Goal: Check status: Check status

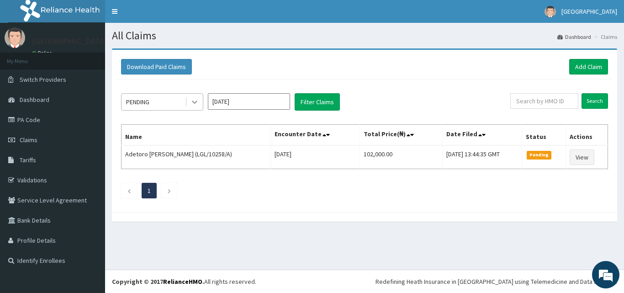
click at [193, 103] on icon at bounding box center [194, 101] width 9 height 9
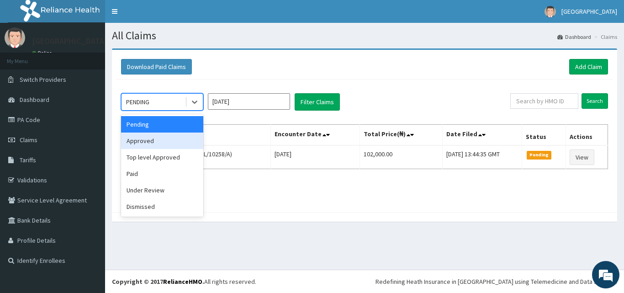
click at [179, 144] on div "Approved" at bounding box center [162, 141] width 82 height 16
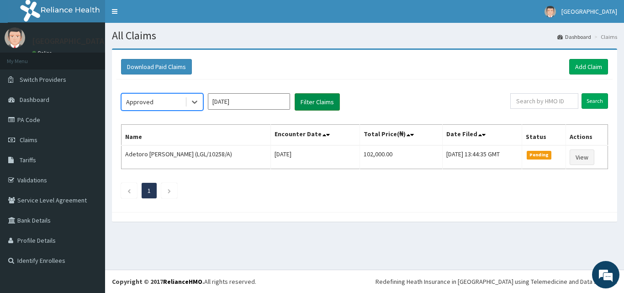
click at [311, 107] on button "Filter Claims" at bounding box center [317, 101] width 45 height 17
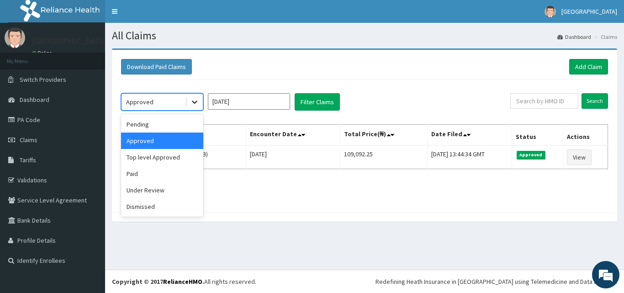
click at [197, 103] on icon at bounding box center [194, 101] width 9 height 9
click at [164, 191] on div "Under Review" at bounding box center [162, 190] width 82 height 16
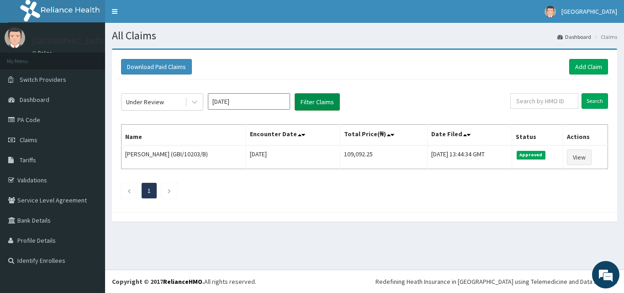
click at [311, 105] on button "Filter Claims" at bounding box center [317, 101] width 45 height 17
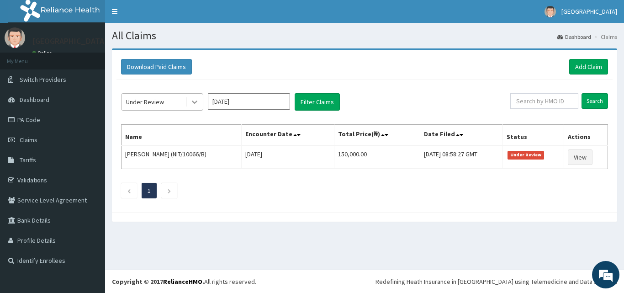
click at [195, 103] on icon at bounding box center [194, 102] width 5 height 3
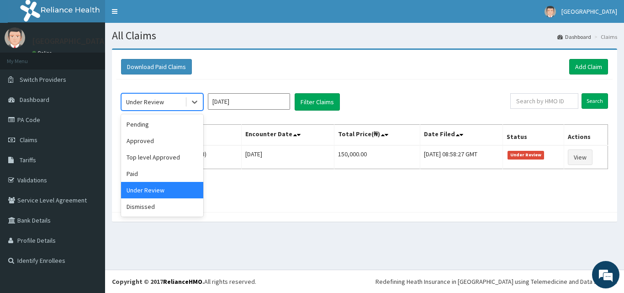
click at [231, 102] on input "[DATE]" at bounding box center [249, 101] width 82 height 16
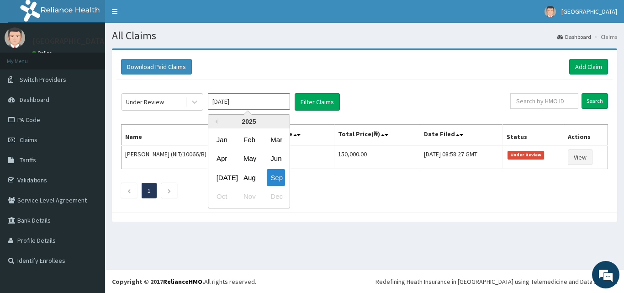
drag, startPoint x: 245, startPoint y: 175, endPoint x: 310, endPoint y: 133, distance: 77.2
click at [249, 175] on div "Aug" at bounding box center [249, 177] width 18 height 17
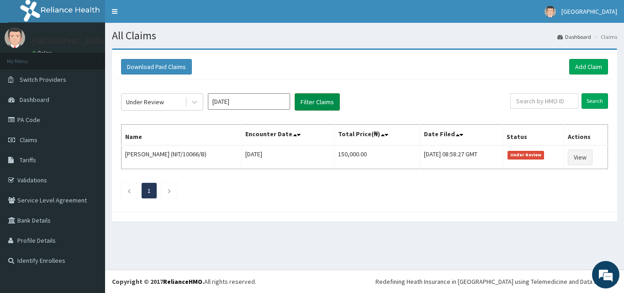
click at [324, 102] on button "Filter Claims" at bounding box center [317, 101] width 45 height 17
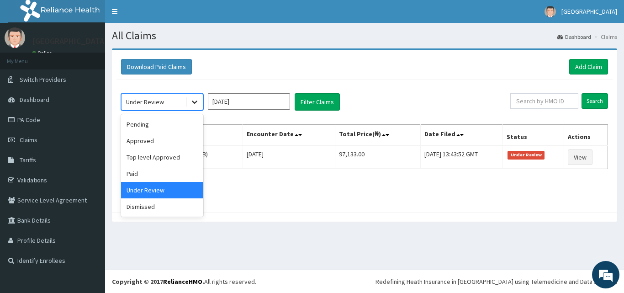
click at [196, 104] on icon at bounding box center [194, 101] width 9 height 9
click at [165, 142] on div "Approved" at bounding box center [162, 141] width 82 height 16
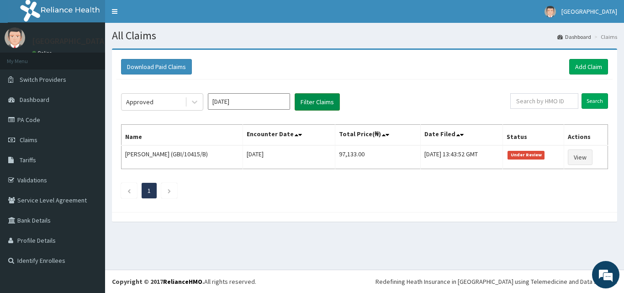
click at [306, 110] on button "Filter Claims" at bounding box center [317, 101] width 45 height 17
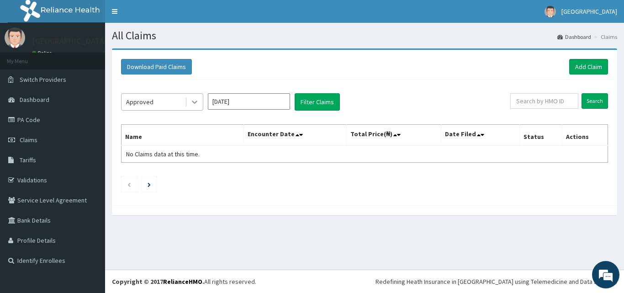
click at [193, 105] on icon at bounding box center [194, 101] width 9 height 9
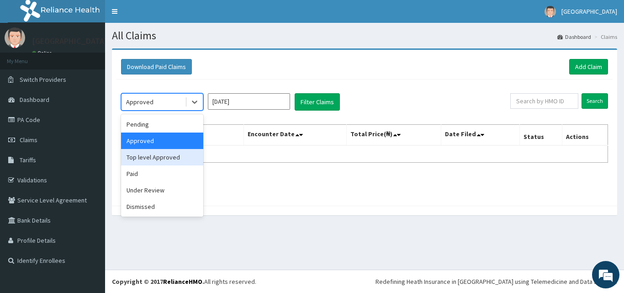
click at [178, 159] on div "Top level Approved" at bounding box center [162, 157] width 82 height 16
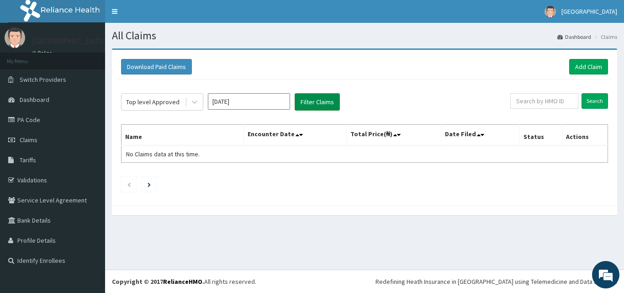
click at [312, 101] on button "Filter Claims" at bounding box center [317, 101] width 45 height 17
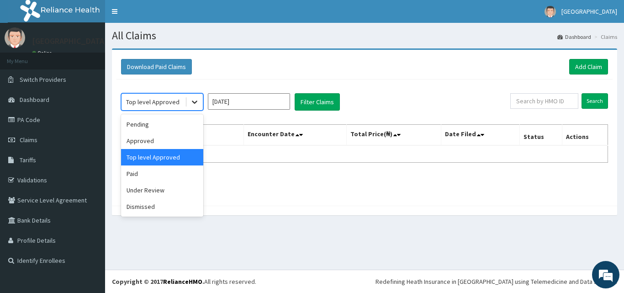
click at [193, 103] on icon at bounding box center [194, 101] width 9 height 9
click at [164, 171] on div "Paid" at bounding box center [162, 173] width 82 height 16
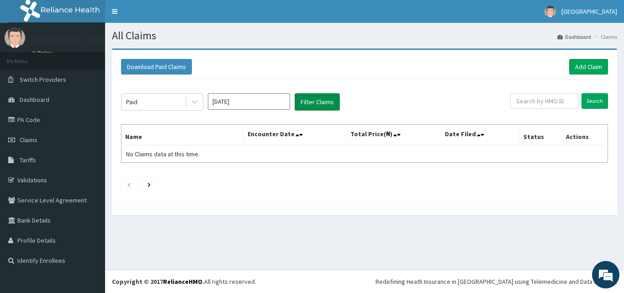
click at [323, 103] on button "Filter Claims" at bounding box center [317, 101] width 45 height 17
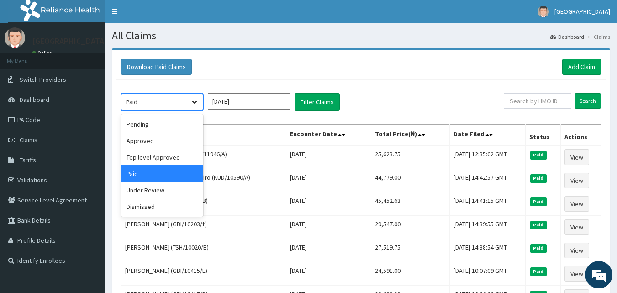
click at [194, 102] on icon at bounding box center [194, 102] width 5 height 3
click at [172, 142] on div "Approved" at bounding box center [162, 141] width 82 height 16
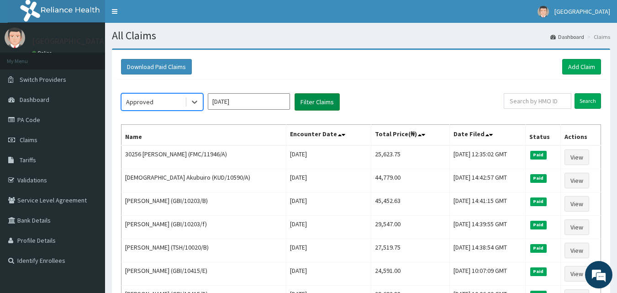
click at [316, 102] on button "Filter Claims" at bounding box center [317, 101] width 45 height 17
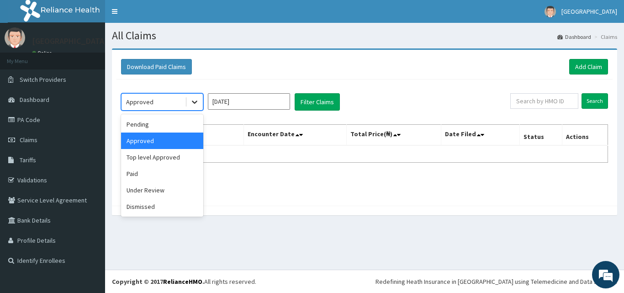
click at [200, 104] on div at bounding box center [194, 102] width 16 height 16
click at [186, 127] on div "Pending" at bounding box center [162, 124] width 82 height 16
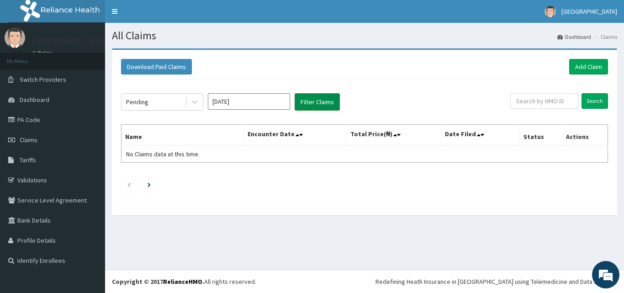
click at [323, 97] on button "Filter Claims" at bounding box center [317, 101] width 45 height 17
click at [321, 106] on button "Filter Claims" at bounding box center [317, 101] width 45 height 17
click at [192, 101] on icon at bounding box center [194, 101] width 9 height 9
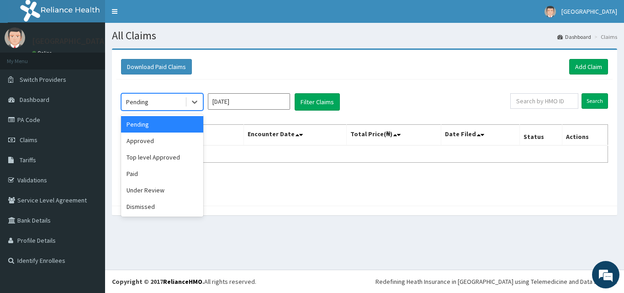
drag, startPoint x: 173, startPoint y: 126, endPoint x: 178, endPoint y: 127, distance: 5.1
click at [175, 127] on div "Pending" at bounding box center [162, 124] width 82 height 16
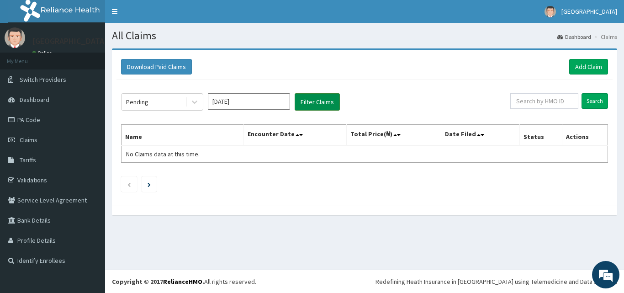
click at [311, 103] on button "Filter Claims" at bounding box center [317, 101] width 45 height 17
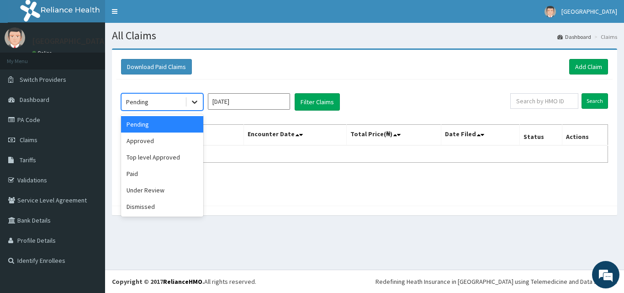
click at [194, 103] on icon at bounding box center [194, 102] width 5 height 3
click at [177, 139] on div "Approved" at bounding box center [162, 141] width 82 height 16
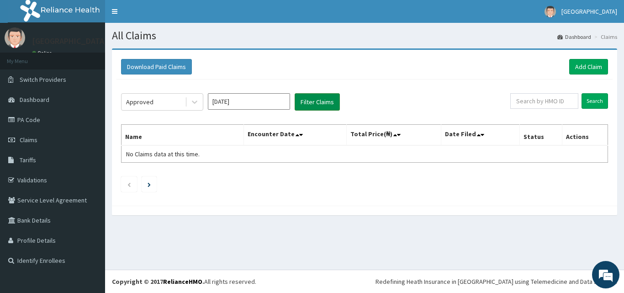
click at [330, 104] on button "Filter Claims" at bounding box center [317, 101] width 45 height 17
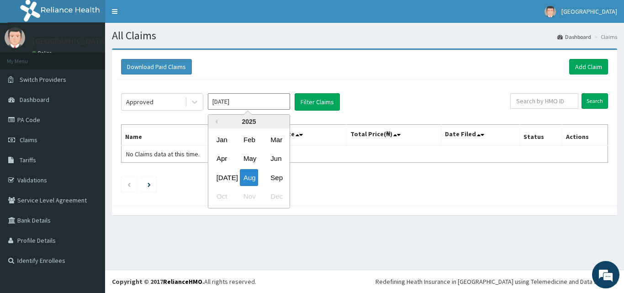
click at [265, 108] on input "[DATE]" at bounding box center [249, 101] width 82 height 16
drag, startPoint x: 272, startPoint y: 178, endPoint x: 223, endPoint y: 156, distance: 54.2
click at [273, 176] on div "Sep" at bounding box center [276, 177] width 18 height 17
type input "[DATE]"
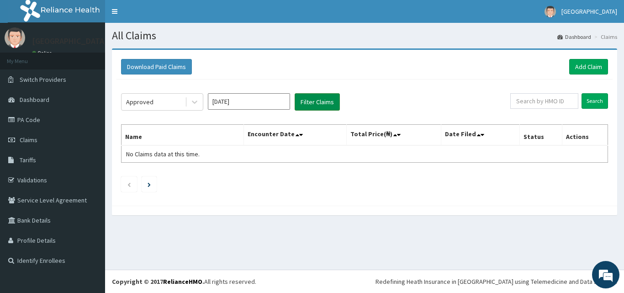
click at [323, 97] on button "Filter Claims" at bounding box center [317, 101] width 45 height 17
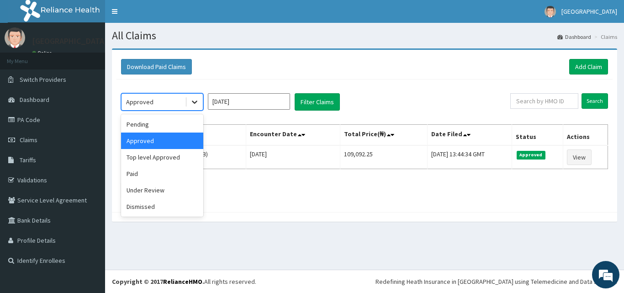
click at [192, 100] on icon at bounding box center [194, 101] width 9 height 9
drag, startPoint x: 182, startPoint y: 124, endPoint x: 199, endPoint y: 124, distance: 17.4
click at [181, 124] on div "Pending" at bounding box center [162, 124] width 82 height 16
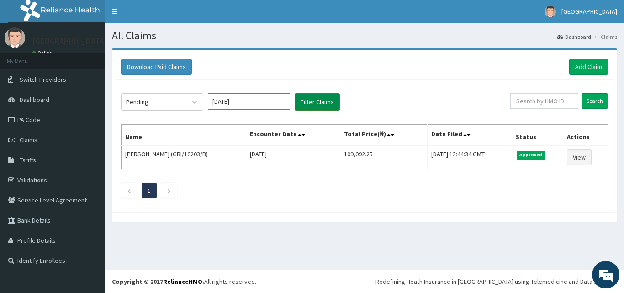
click at [320, 96] on button "Filter Claims" at bounding box center [317, 101] width 45 height 17
click at [320, 100] on button "Filter Claims" at bounding box center [317, 101] width 45 height 17
